Goal: Task Accomplishment & Management: Manage account settings

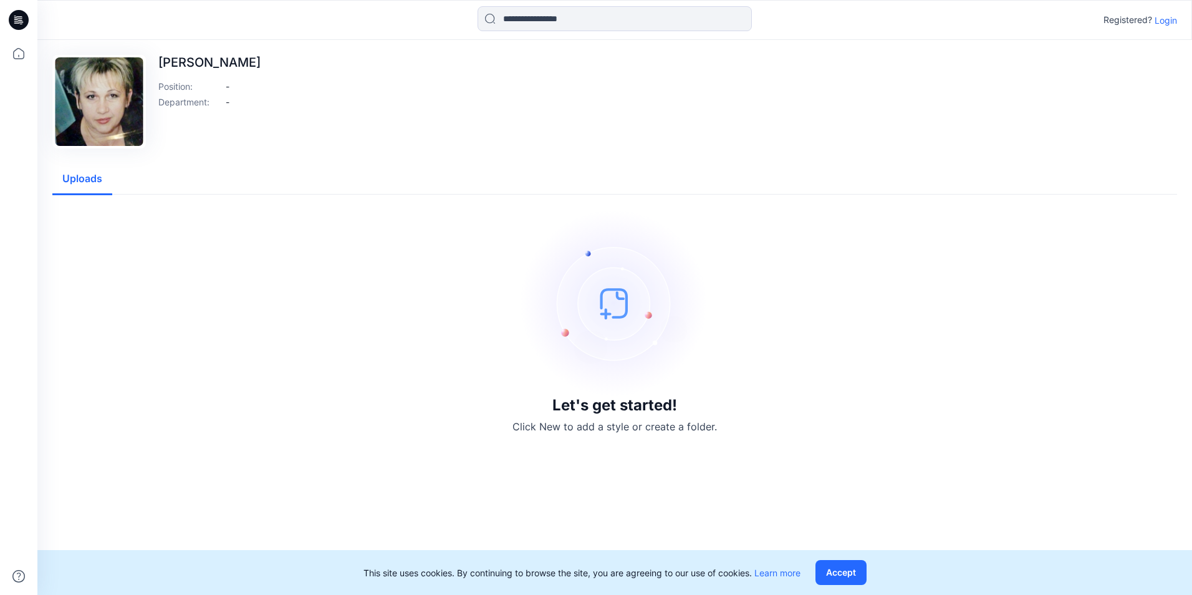
click at [89, 178] on button "Uploads" at bounding box center [82, 179] width 60 height 32
click at [1163, 20] on p "Login" at bounding box center [1166, 20] width 22 height 13
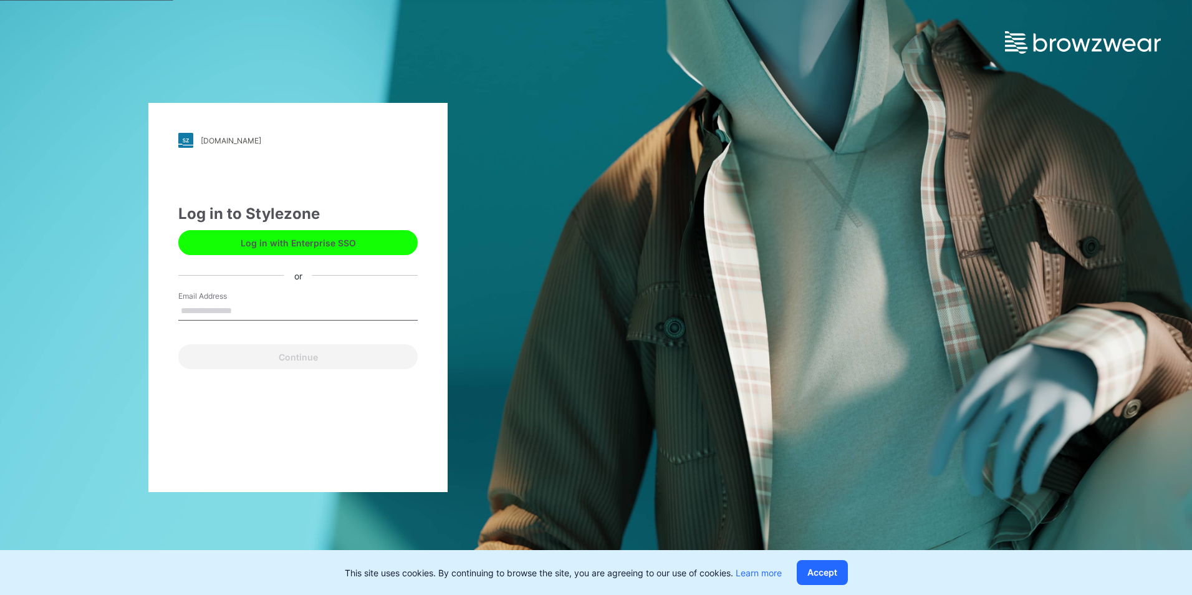
click at [213, 307] on input "Email Address" at bounding box center [297, 311] width 239 height 19
type input "**********"
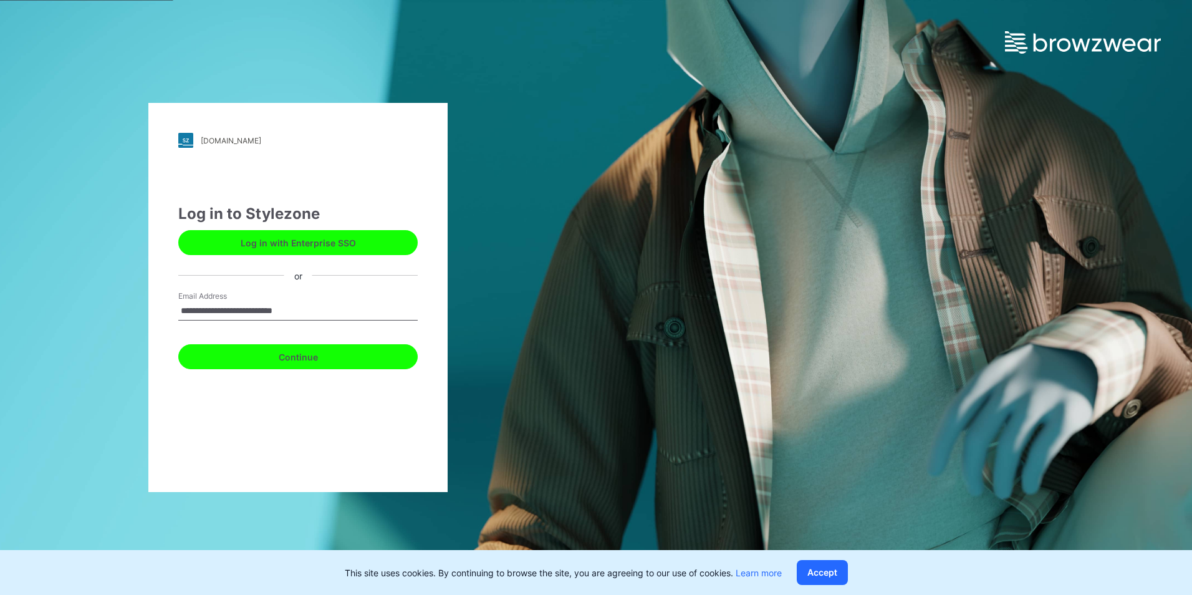
click at [305, 356] on button "Continue" at bounding box center [297, 356] width 239 height 25
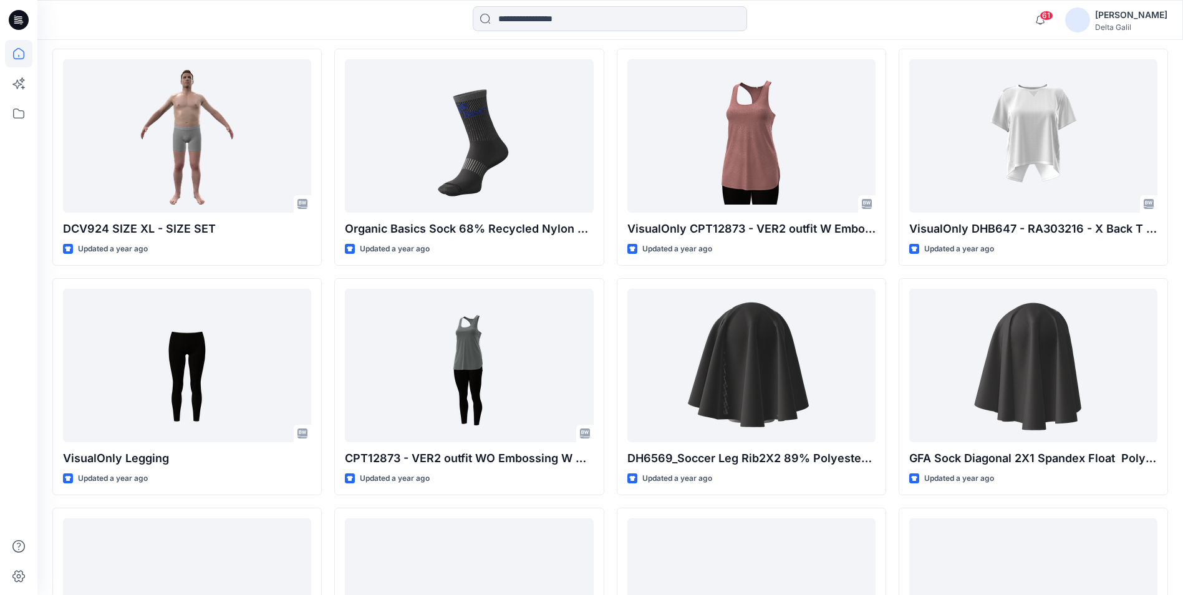
scroll to position [19088, 0]
